Goal: Task Accomplishment & Management: Complete application form

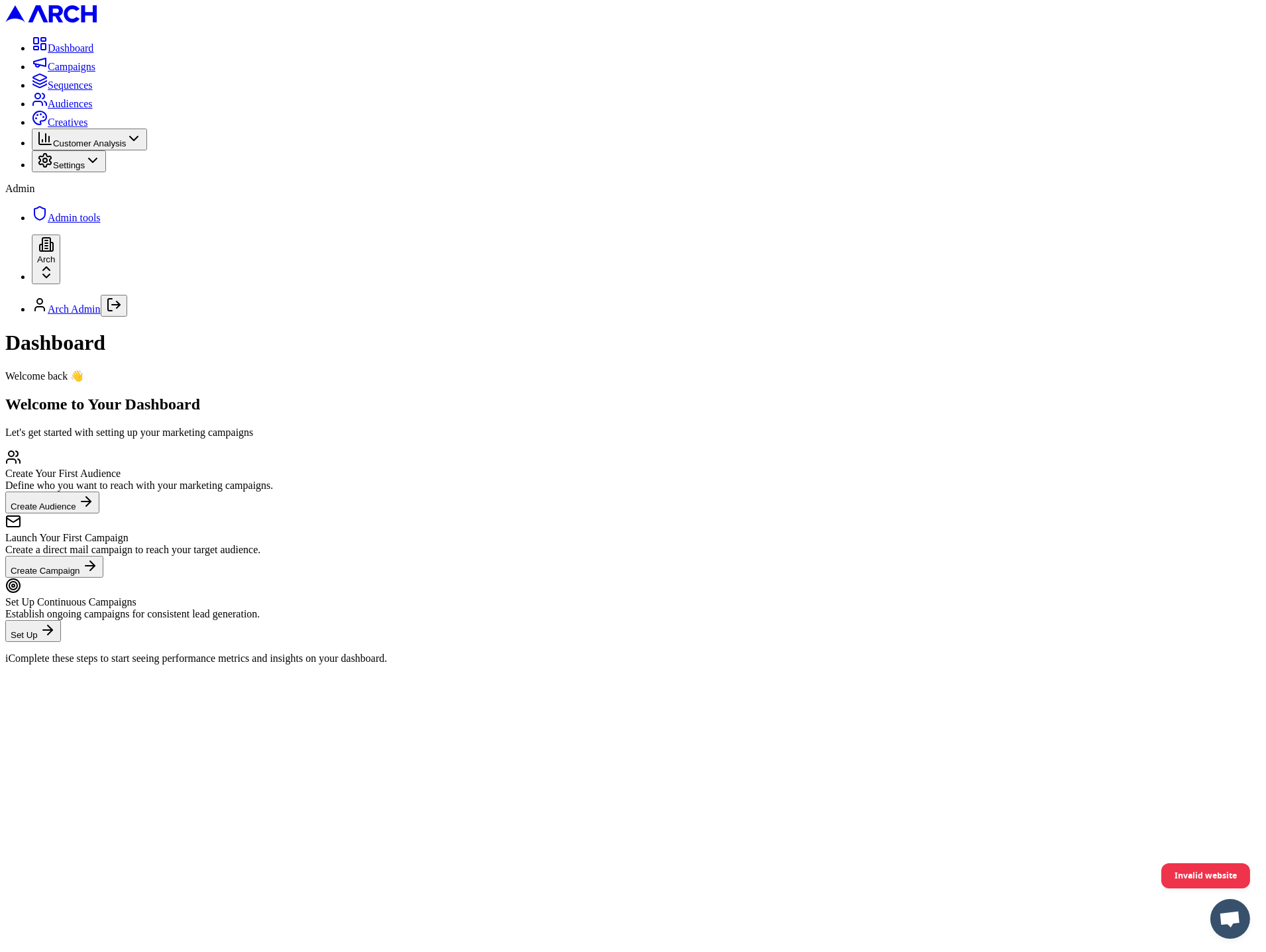
click at [79, 170] on span "Settings" at bounding box center [69, 165] width 32 height 10
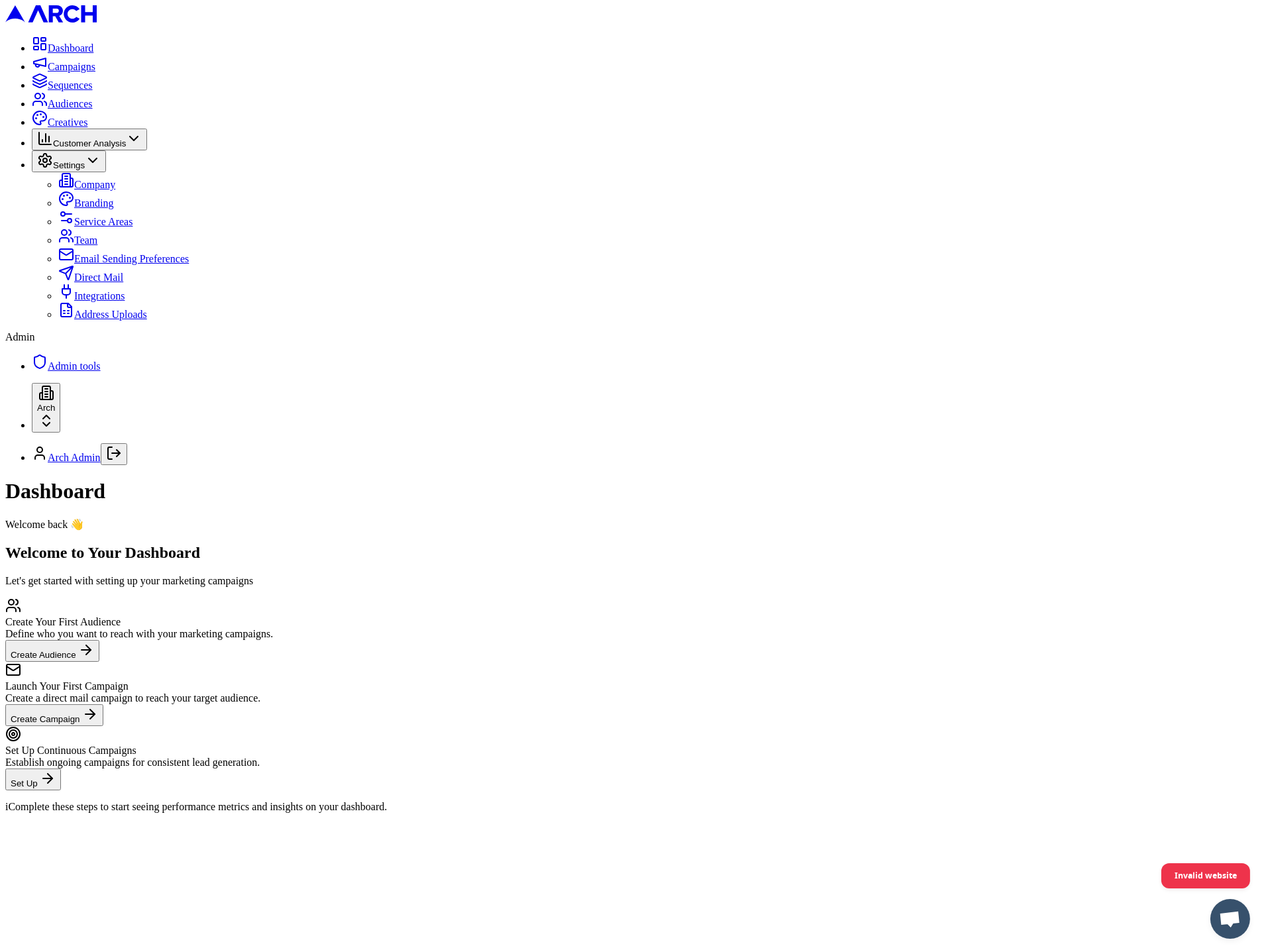
click at [78, 320] on span "Address Uploads" at bounding box center [110, 314] width 73 height 12
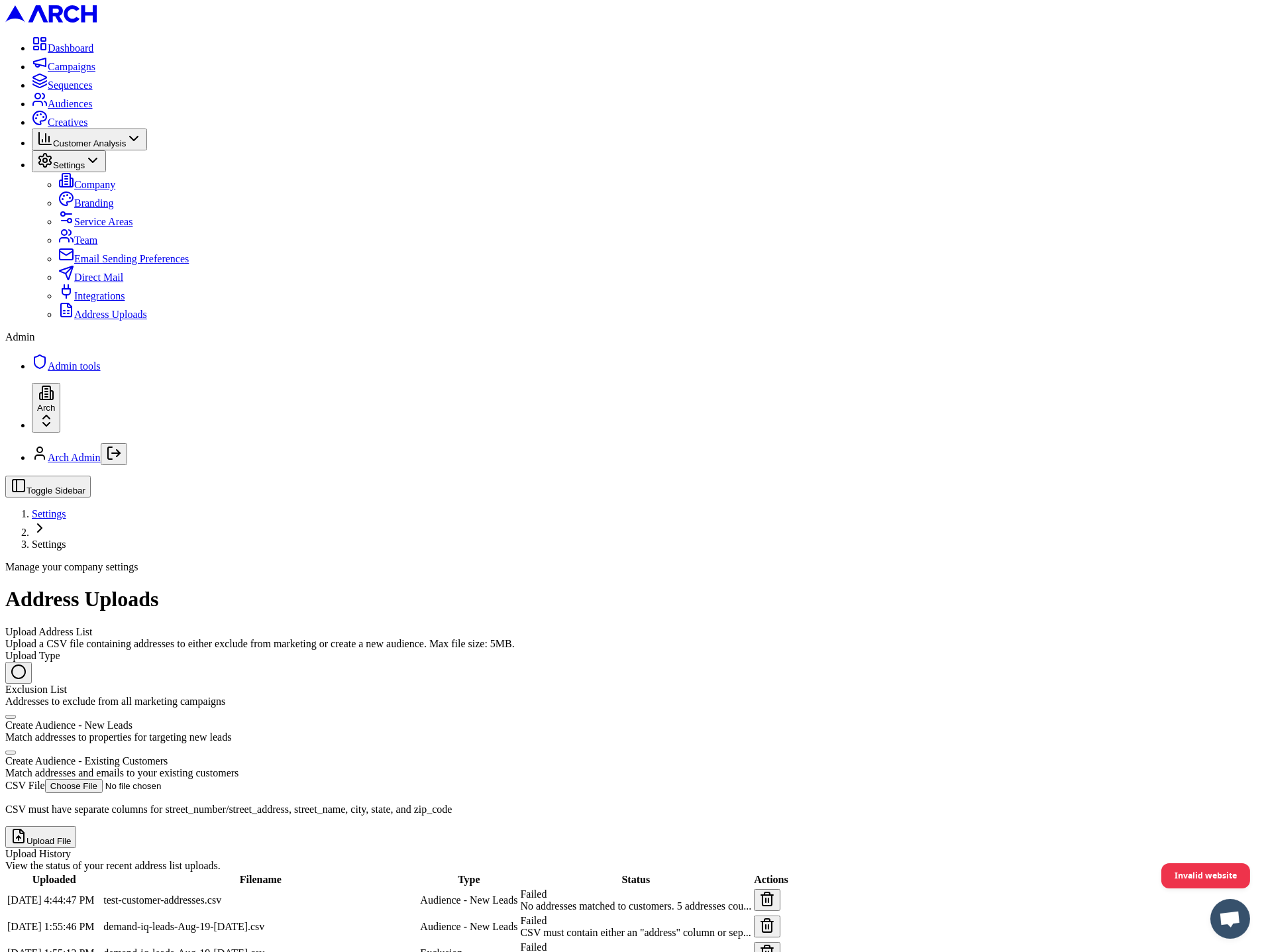
click at [271, 756] on div "Create Audience - Existing Customers" at bounding box center [632, 761] width 1255 height 12
click at [15, 751] on button "Create Audience - Existing Customers Match addresses and emails to your existin…" at bounding box center [10, 753] width 11 height 4
radio input "false"
radio input "true"
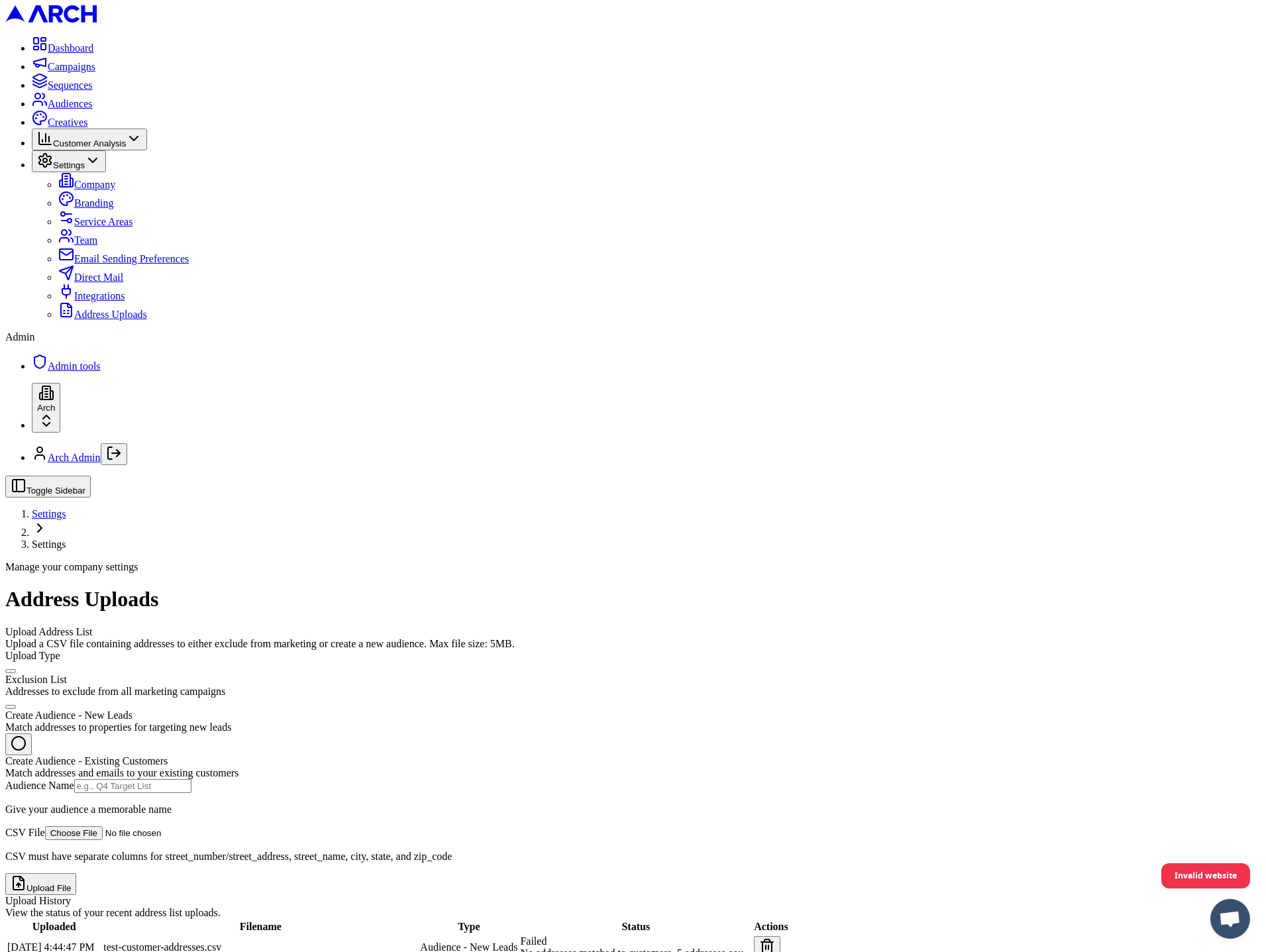
click at [76, 873] on button "Upload File" at bounding box center [40, 883] width 71 height 22
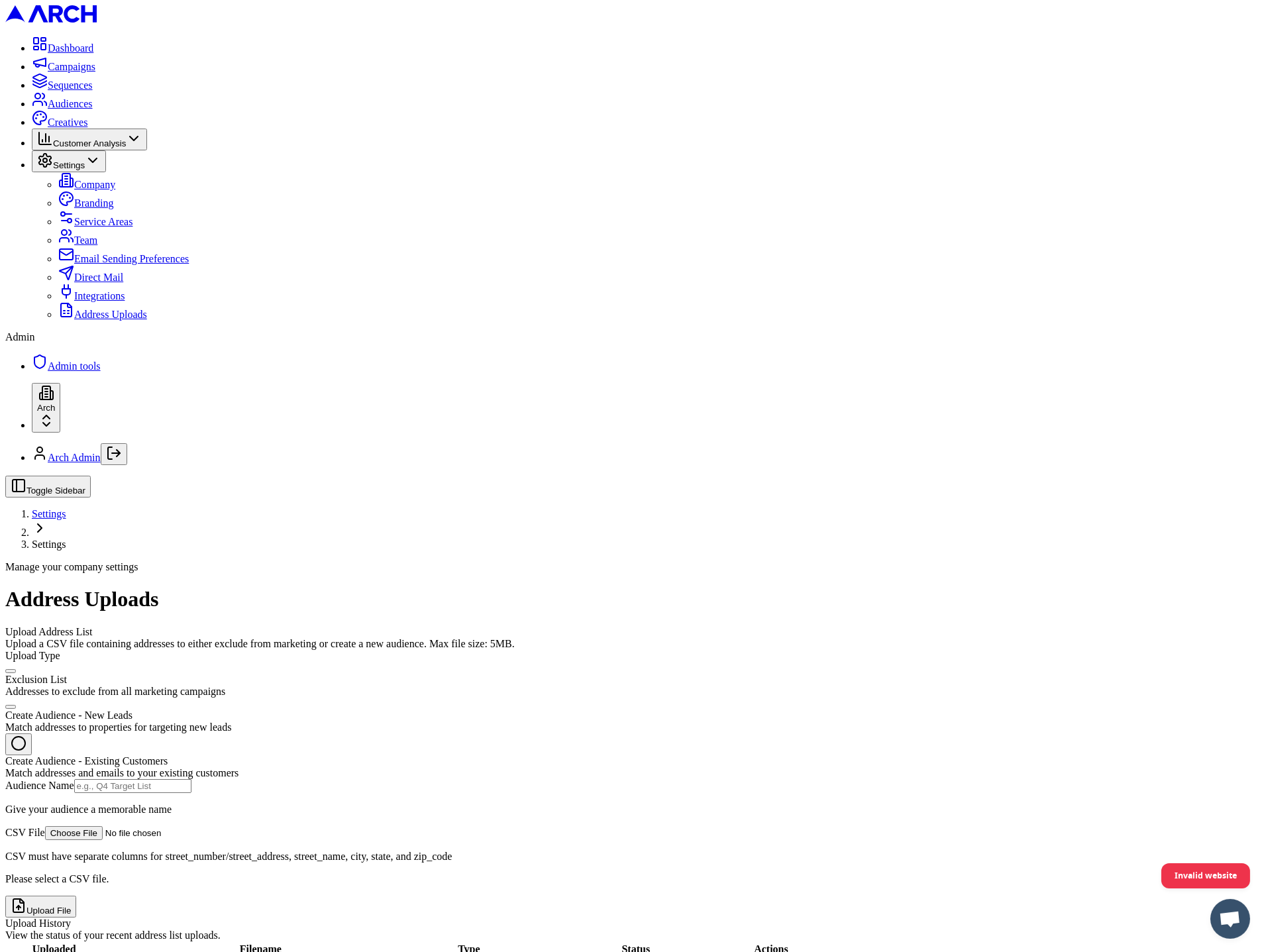
click at [213, 826] on input "CSV File" at bounding box center [129, 833] width 167 height 14
type input "C:\fakepath\test-customer-addresses.csv"
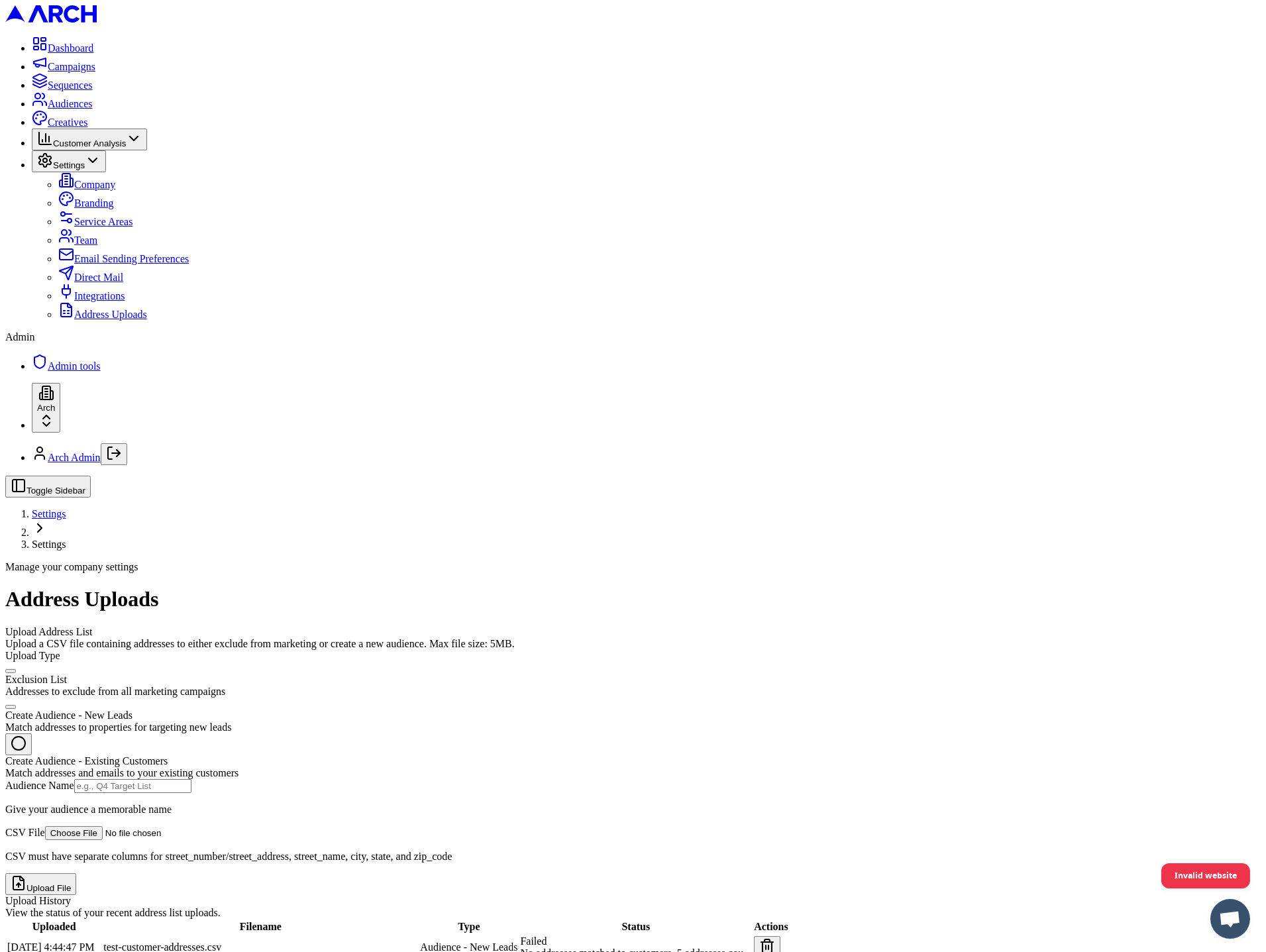
click at [192, 779] on input "Audience Name" at bounding box center [133, 786] width 117 height 14
type input "["
type input "pls"
click at [76, 873] on button "Upload File" at bounding box center [40, 883] width 71 height 22
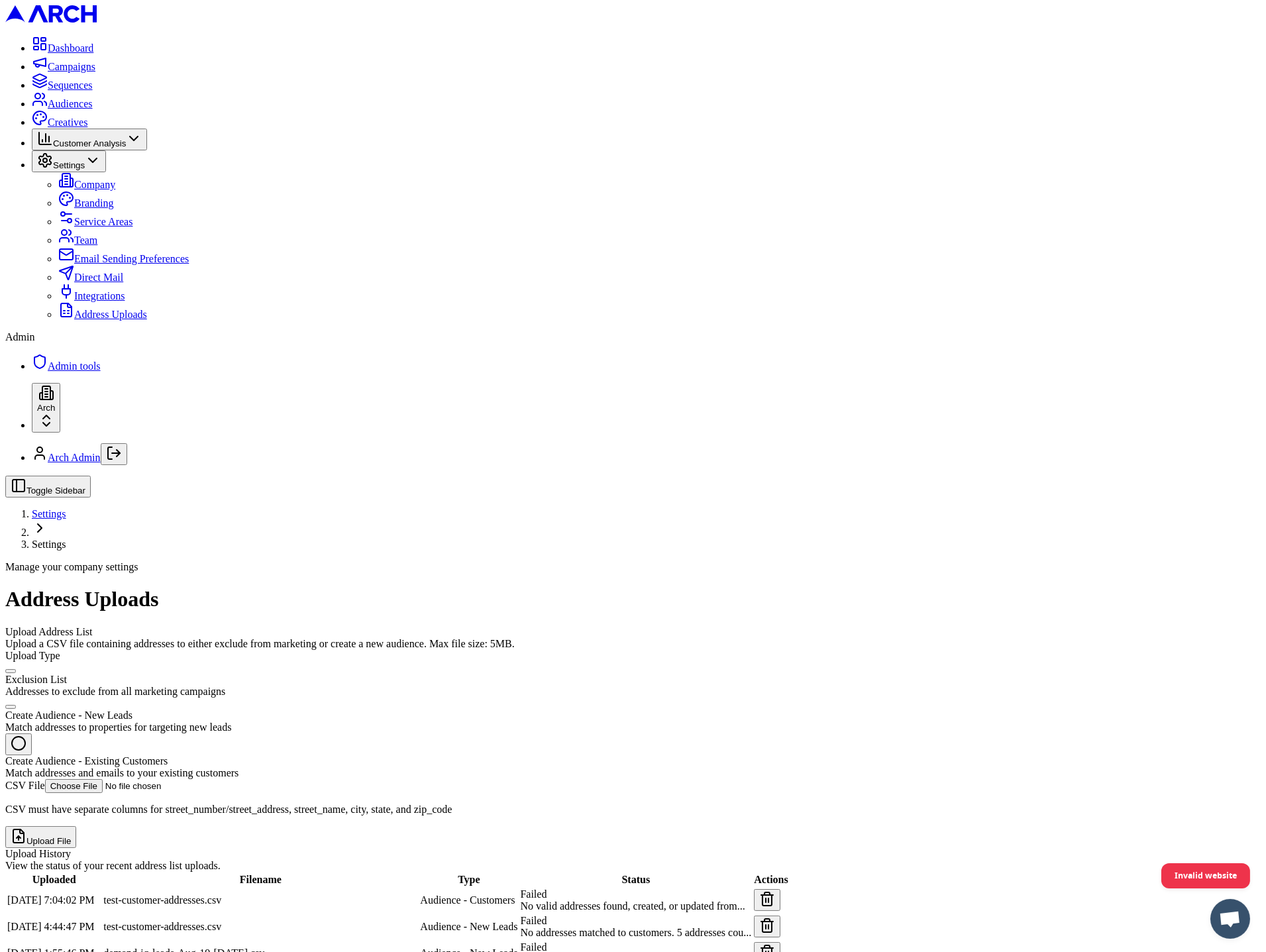
click at [58, 109] on span "Audiences" at bounding box center [70, 104] width 45 height 12
click at [776, 587] on h1 "Address Uploads" at bounding box center [632, 599] width 1255 height 24
click at [286, 756] on div "Create Audience - Existing Customers" at bounding box center [632, 761] width 1255 height 12
click at [15, 751] on button "Create Audience - Existing Customers Match addresses and emails to your existin…" at bounding box center [10, 753] width 11 height 4
radio input "false"
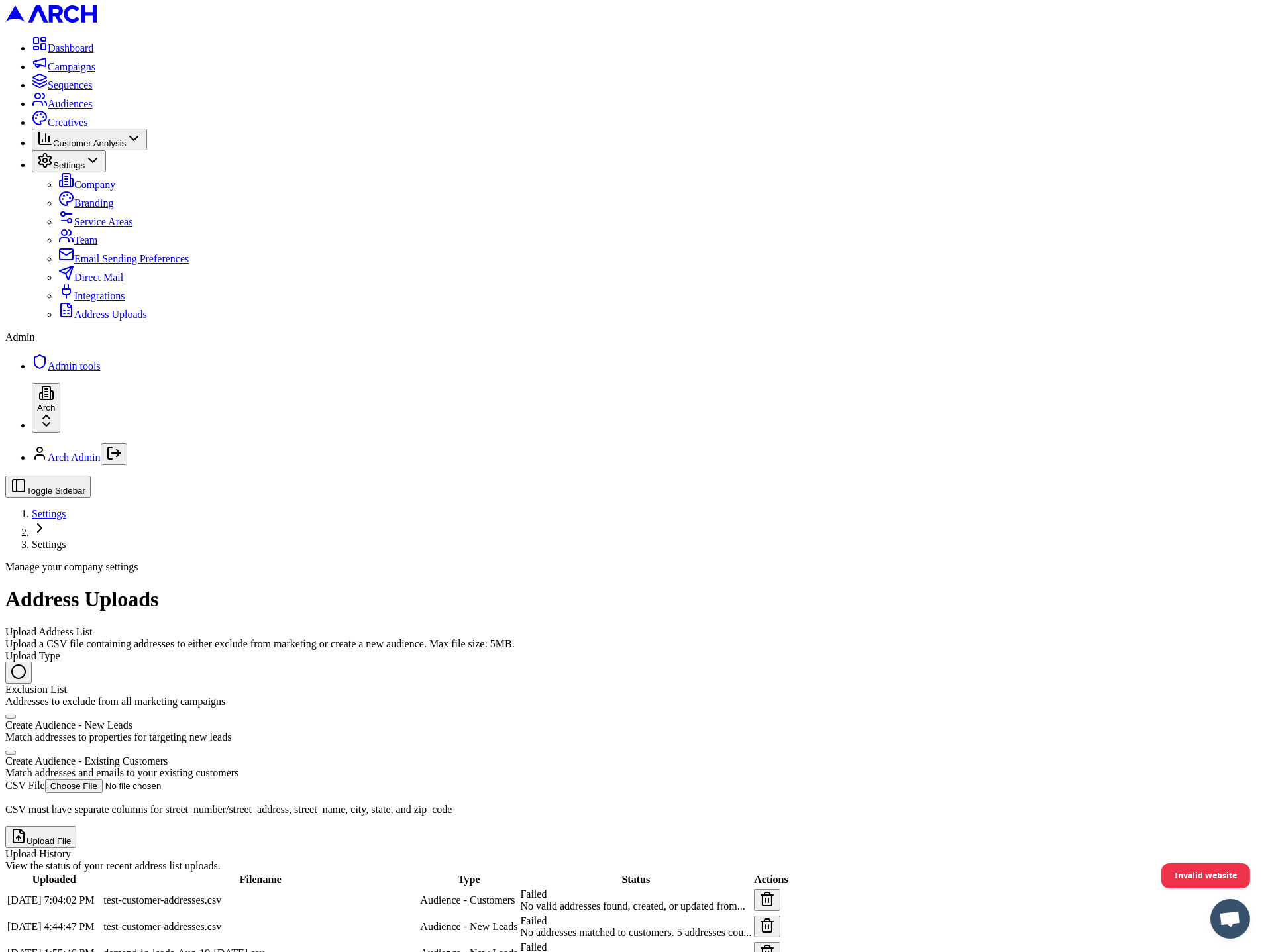
radio input "true"
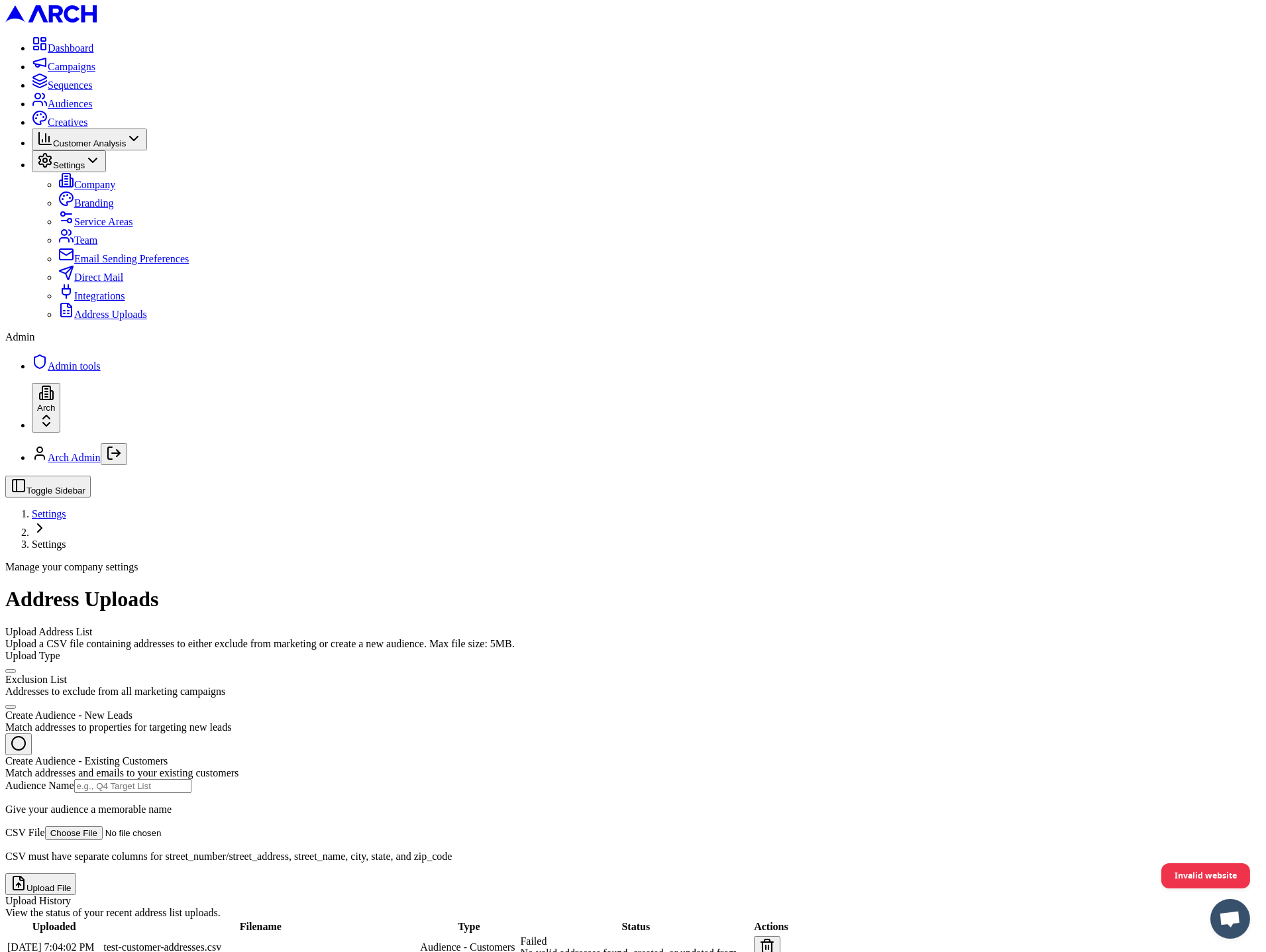
click at [213, 826] on input "CSV File" at bounding box center [129, 833] width 167 height 14
type input "C:\fakepath\test-customer-addresses.csv"
click at [192, 779] on input "Audience Name" at bounding box center [133, 786] width 117 height 14
type input "plss2"
click at [76, 873] on button "Upload File" at bounding box center [40, 883] width 71 height 22
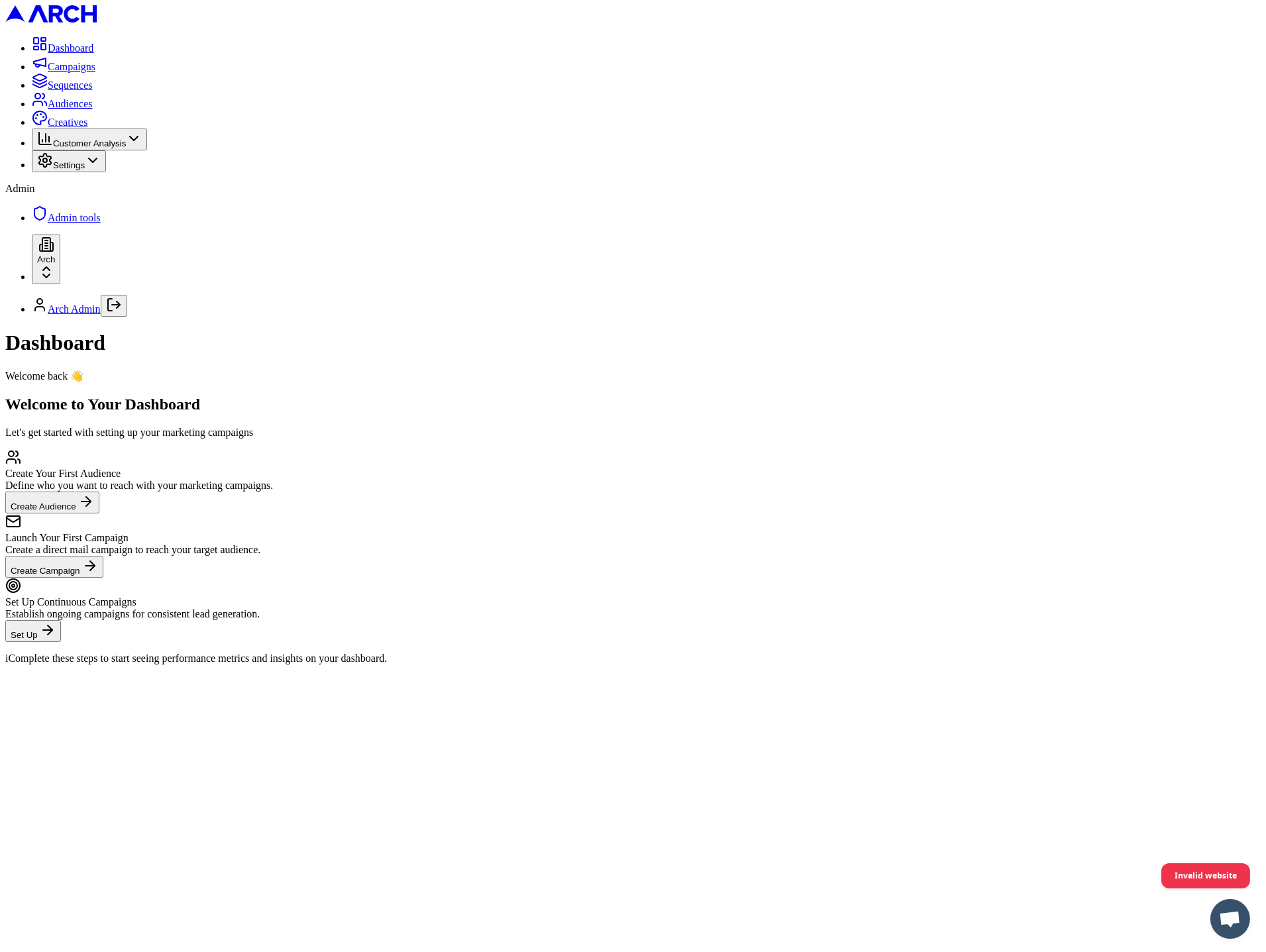
click at [64, 170] on span "Settings" at bounding box center [69, 165] width 32 height 10
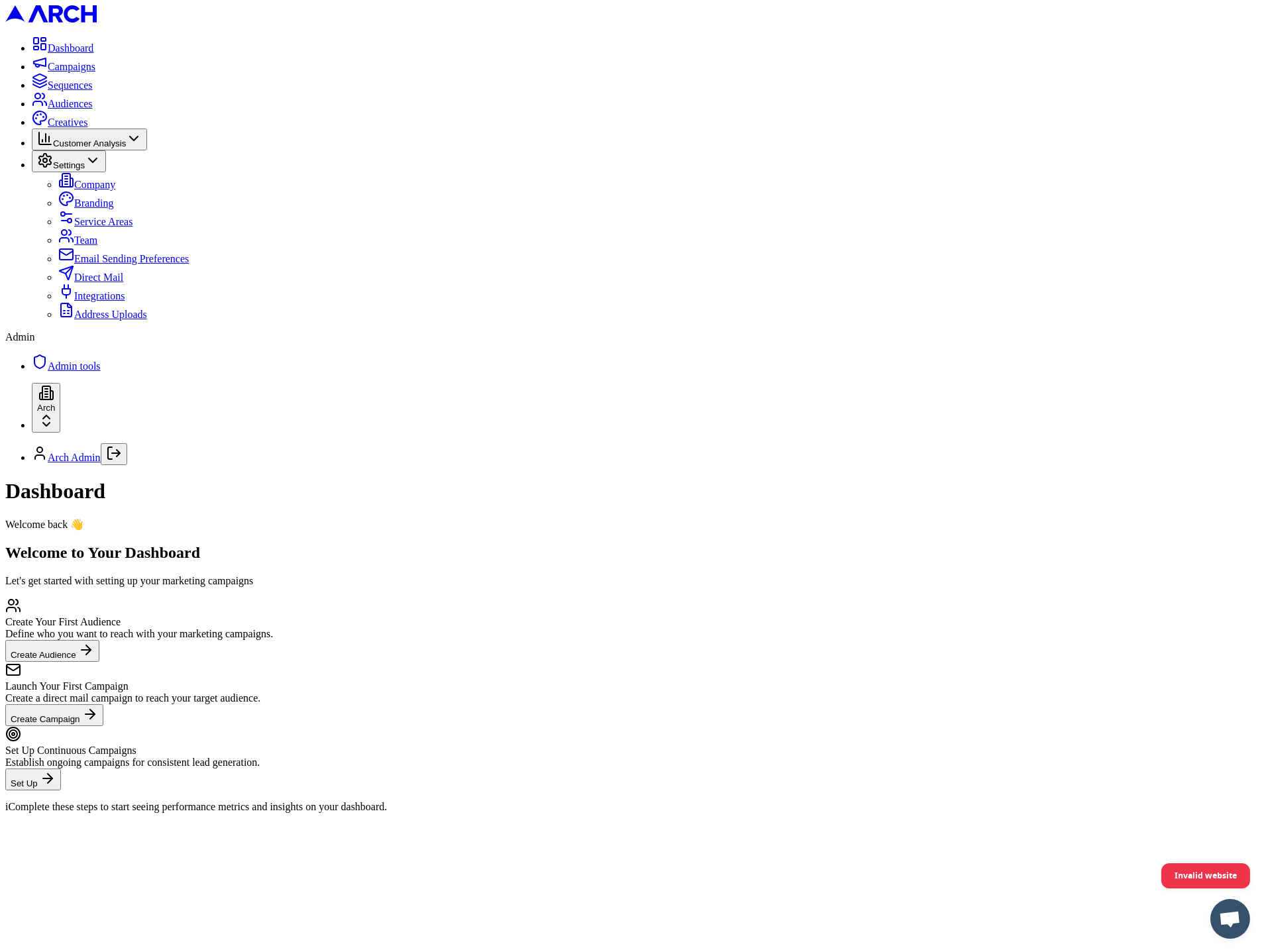
click at [94, 320] on span "Address Uploads" at bounding box center [110, 314] width 73 height 12
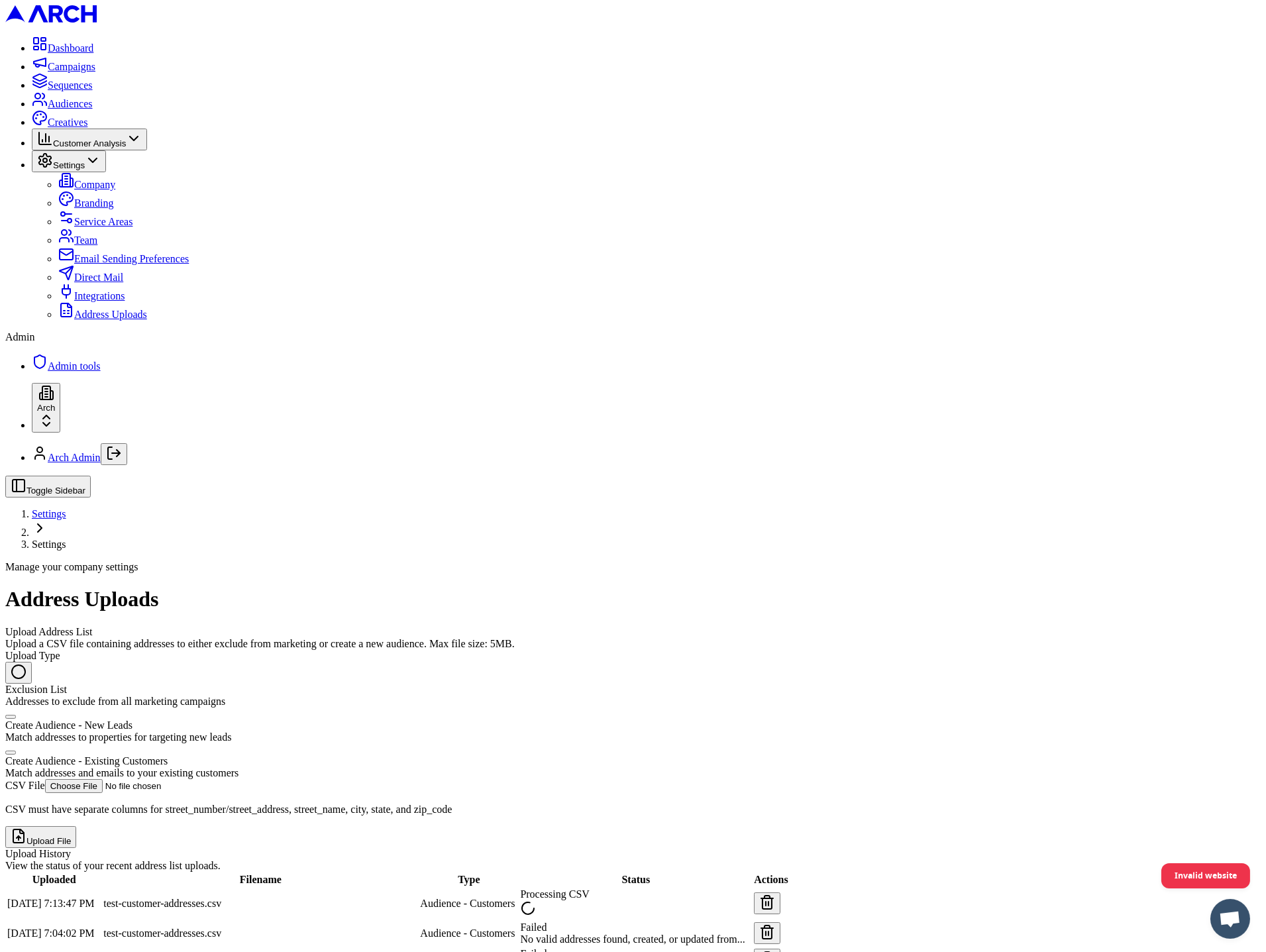
click at [322, 756] on div "Create Audience - Existing Customers" at bounding box center [632, 761] width 1255 height 12
click at [15, 751] on button "Create Audience - Existing Customers Match addresses and emails to your existin…" at bounding box center [10, 753] width 11 height 4
radio input "false"
radio input "true"
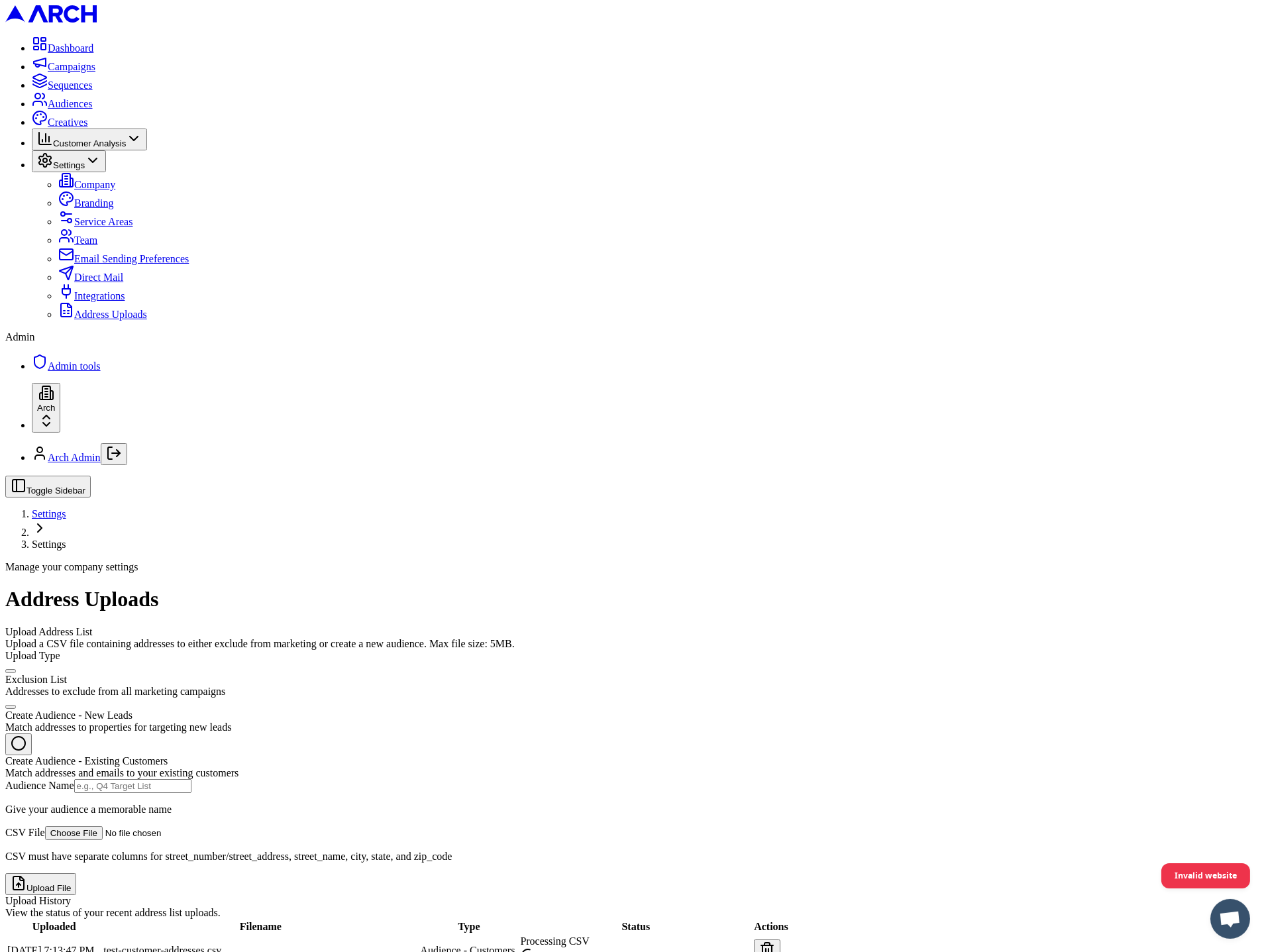
click at [213, 826] on input "CSV File" at bounding box center [129, 833] width 167 height 14
type input "C:\fakepath\test-customer-addresses.csv"
click at [192, 779] on input "Audience Name" at bounding box center [133, 786] width 117 height 14
type input "pls3"
click at [76, 873] on button "Upload File" at bounding box center [40, 883] width 71 height 22
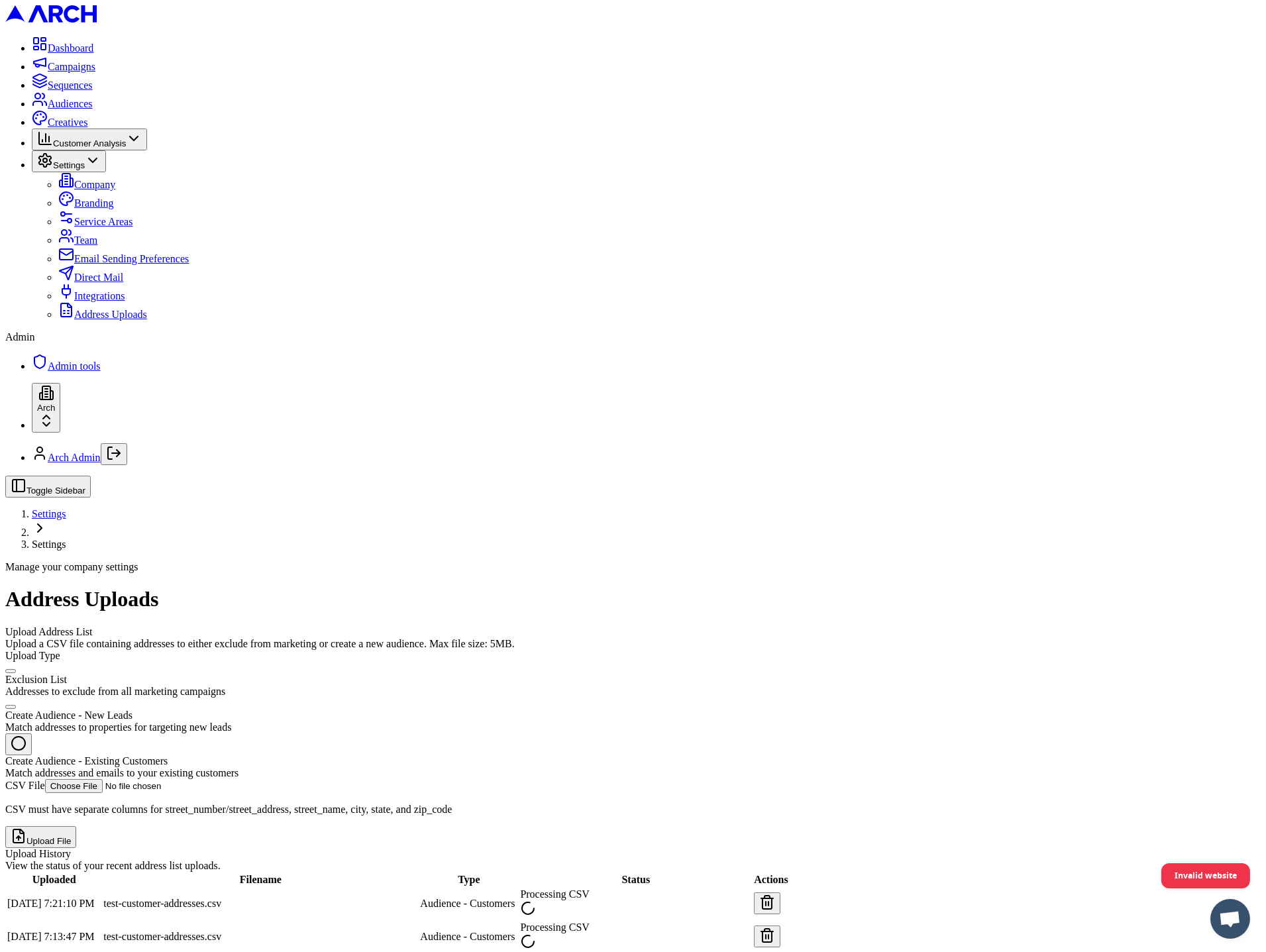
click at [781, 925] on button "button" at bounding box center [767, 936] width 26 height 22
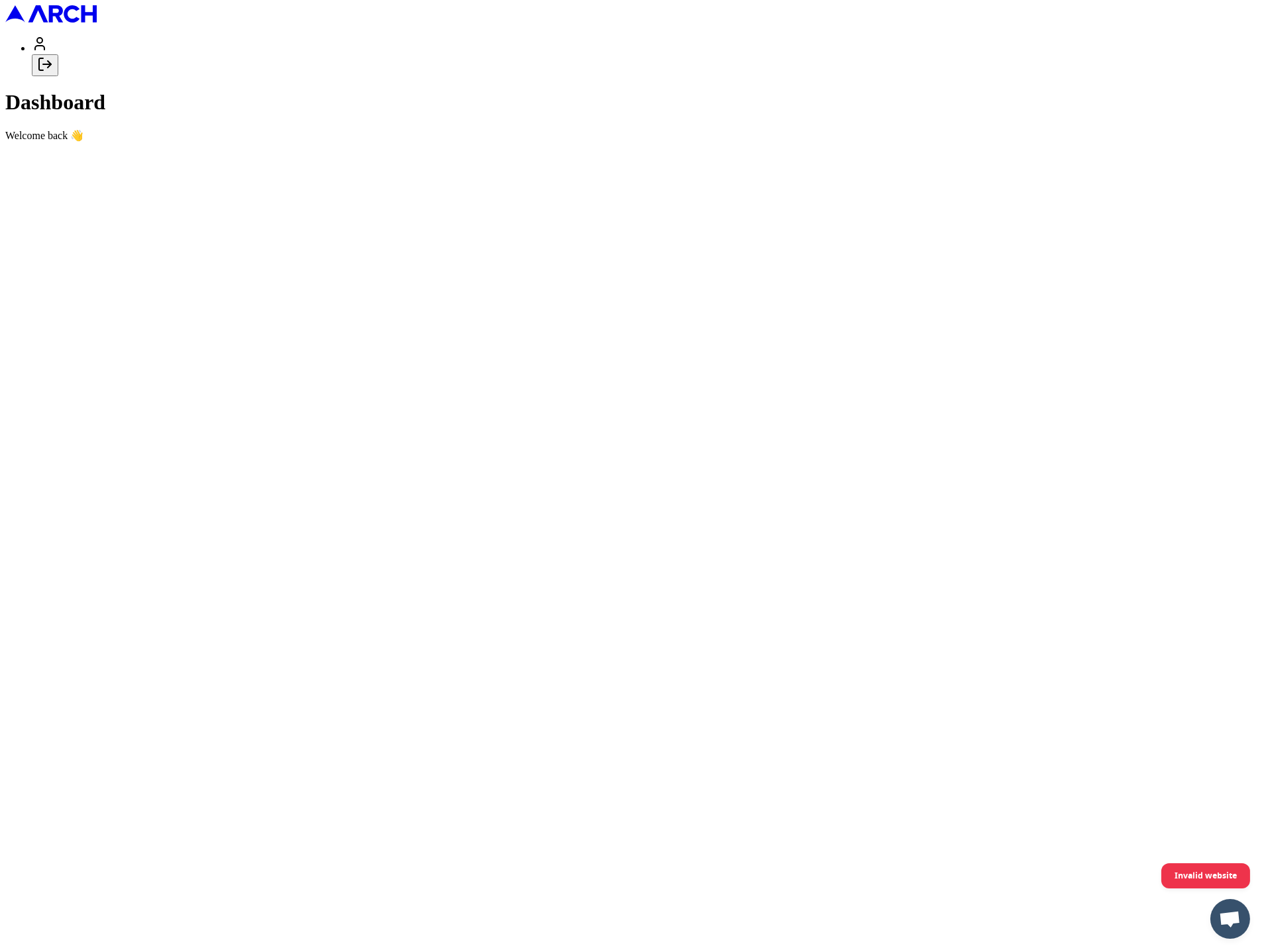
click at [58, 76] on button "Log out" at bounding box center [45, 65] width 26 height 22
type input "[PERSON_NAME][EMAIL_ADDRESS][DOMAIN_NAME]"
